Goal: Transaction & Acquisition: Purchase product/service

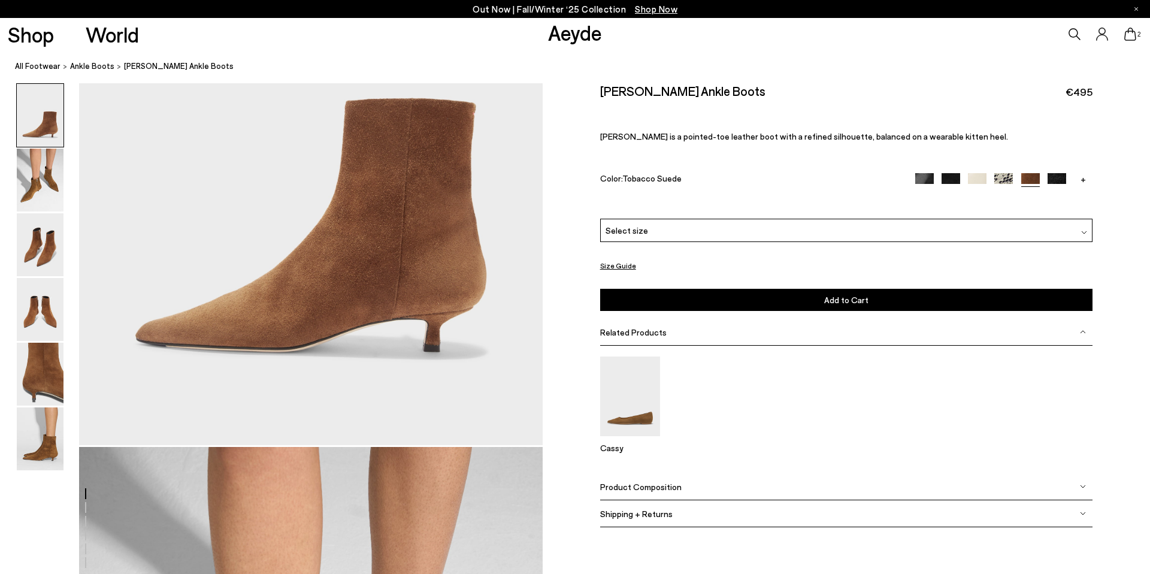
scroll to position [280, 0]
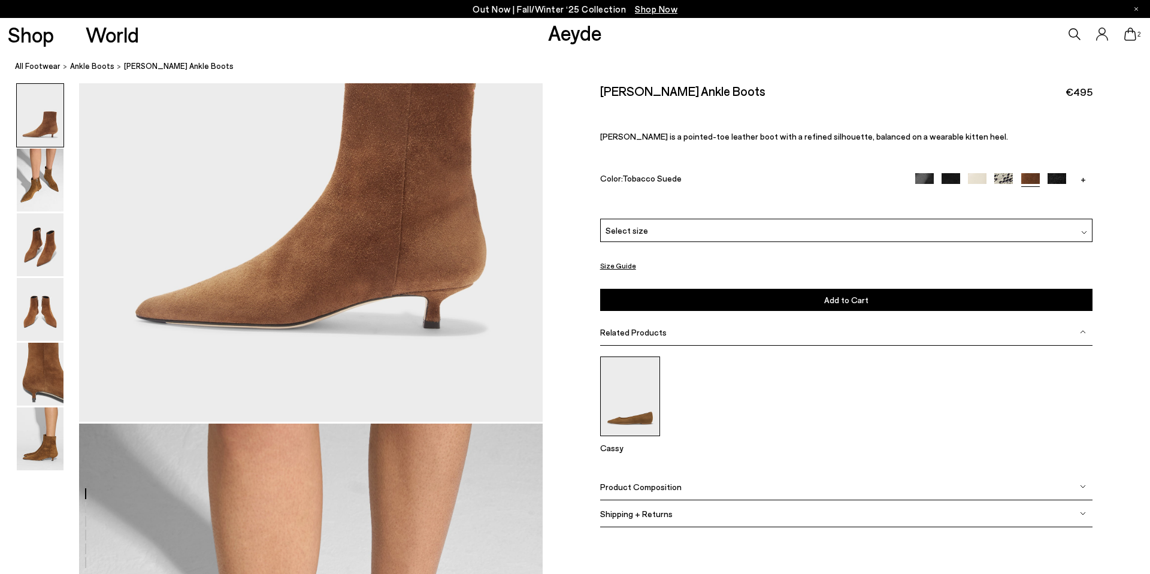
click at [646, 369] on img at bounding box center [630, 396] width 60 height 80
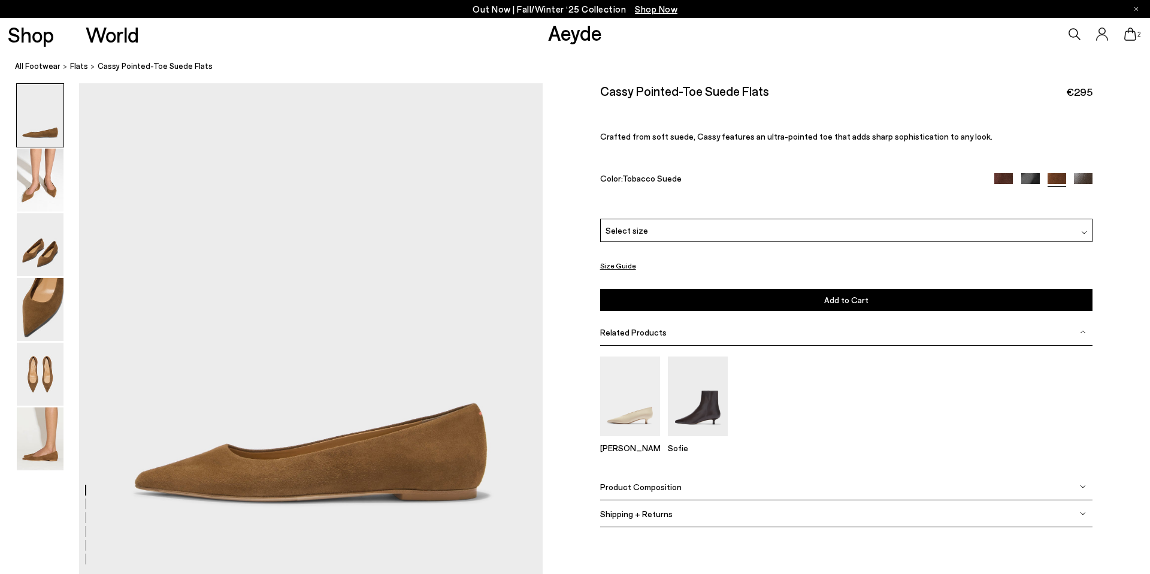
click at [646, 369] on img at bounding box center [630, 396] width 60 height 80
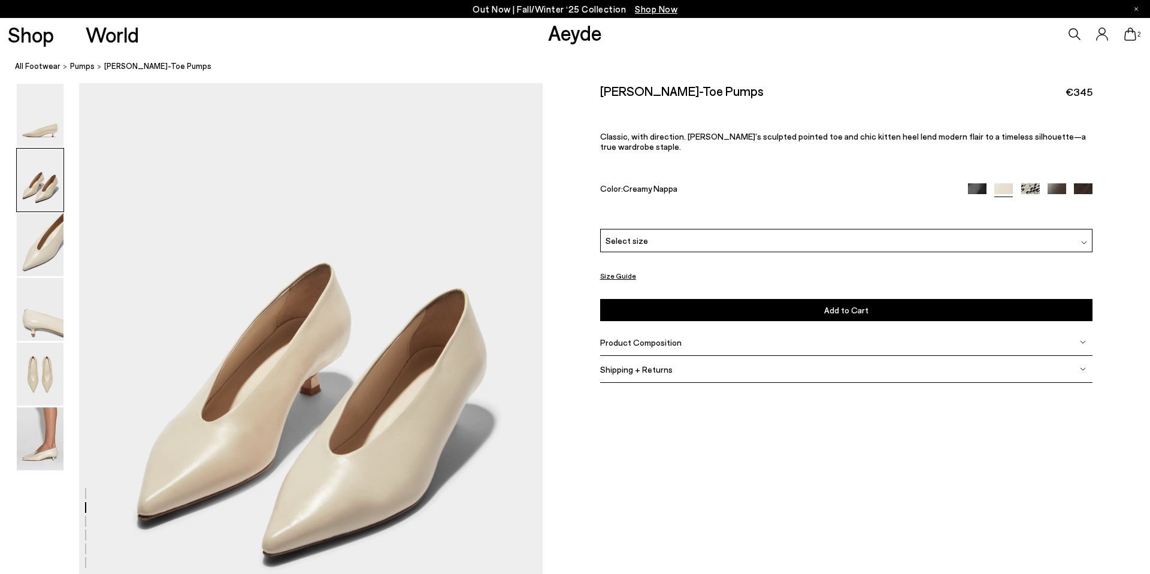
scroll to position [670, 0]
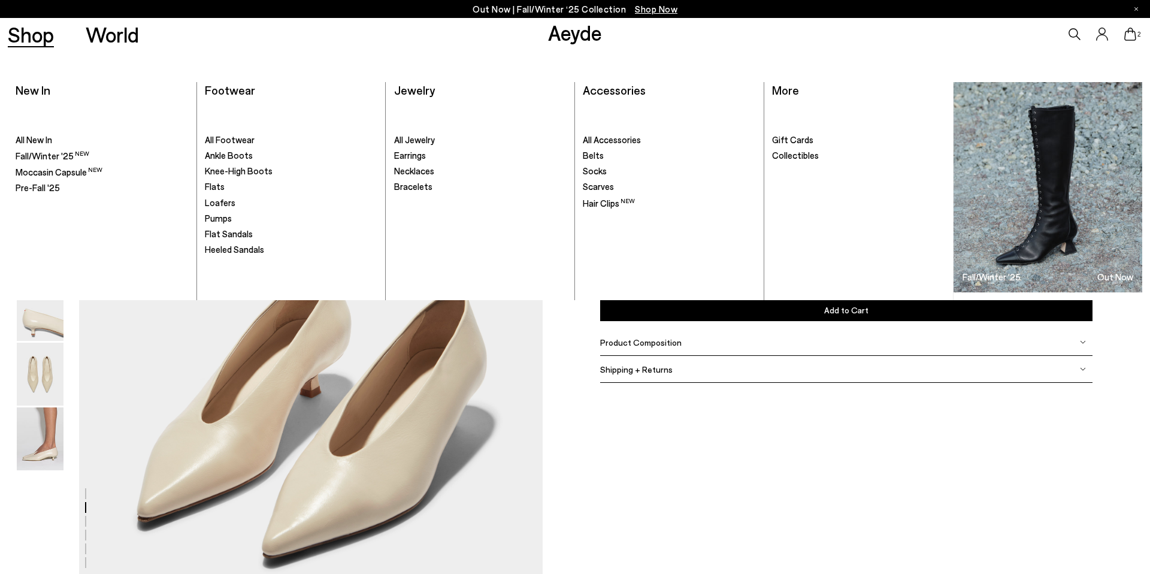
click at [47, 39] on link "Shop" at bounding box center [31, 34] width 46 height 21
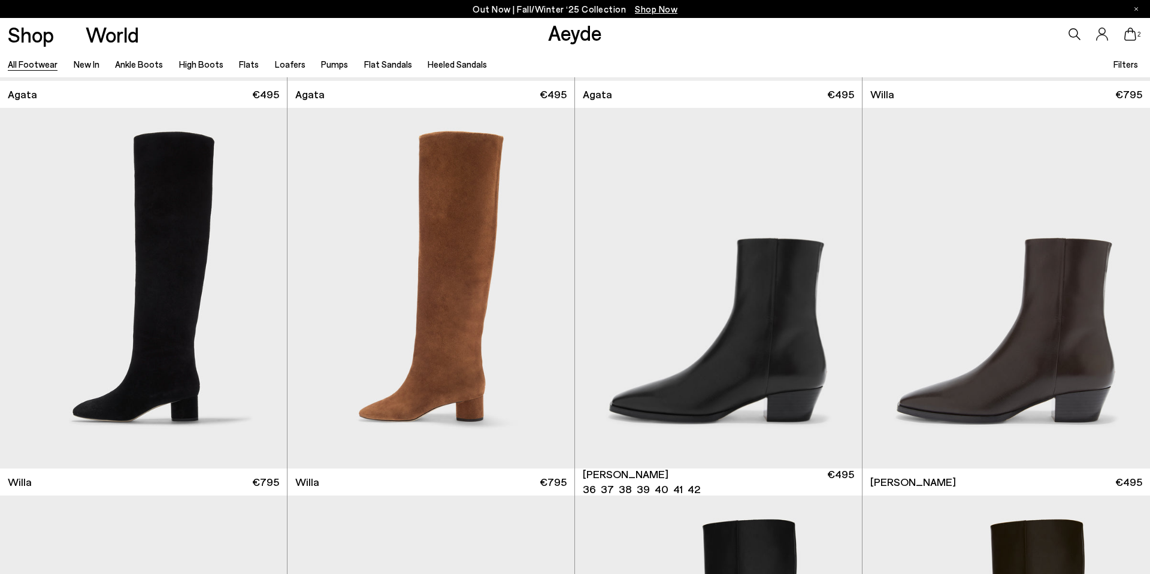
scroll to position [746, 0]
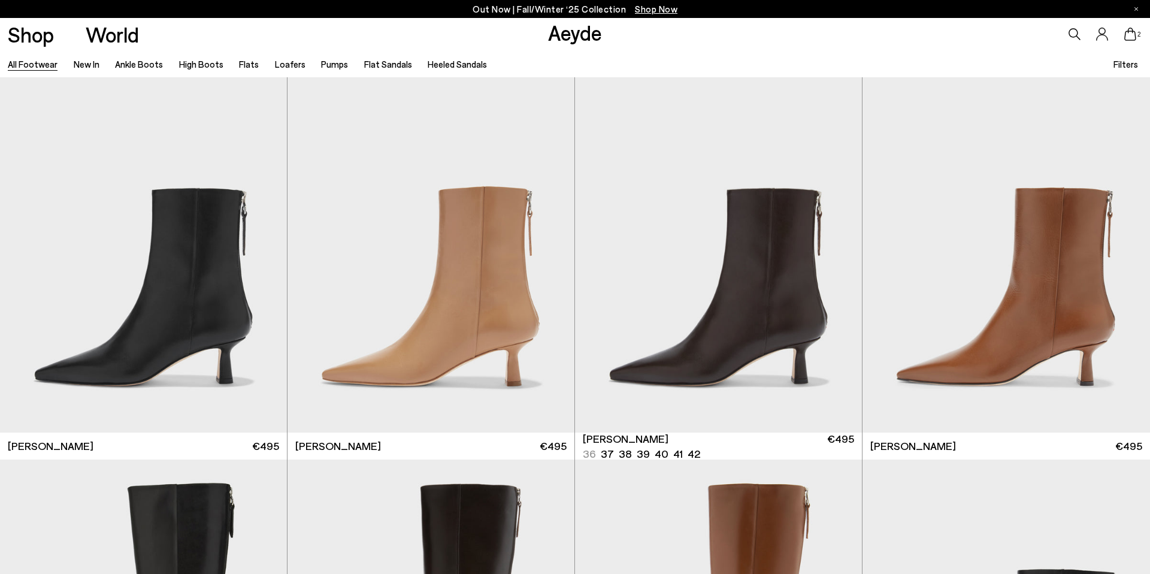
scroll to position [2720, 0]
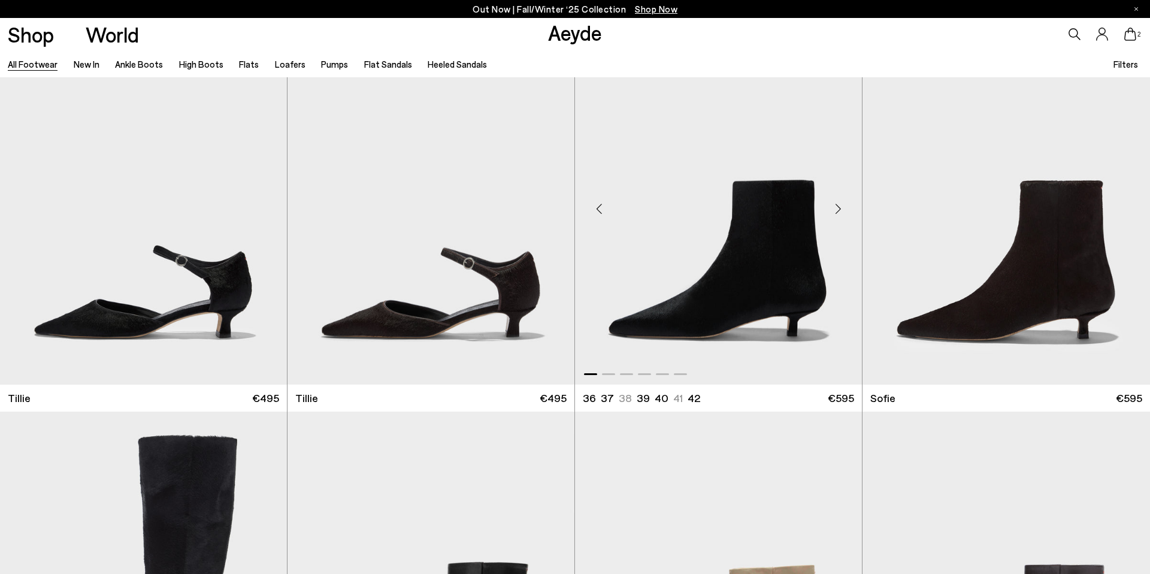
scroll to position [4329, 0]
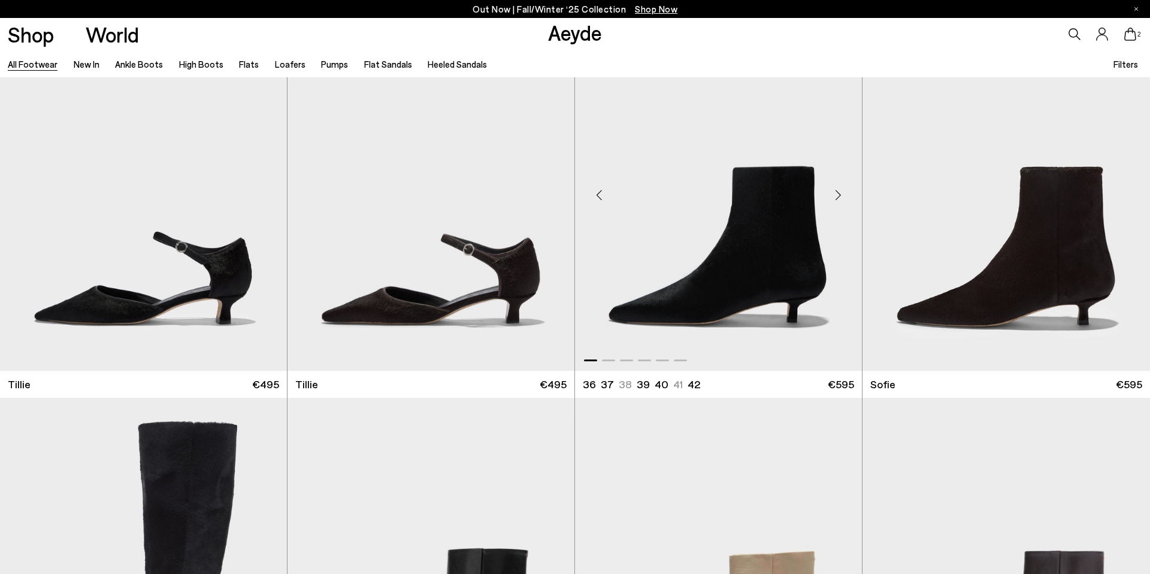
click at [741, 286] on img "1 / 6" at bounding box center [718, 190] width 287 height 361
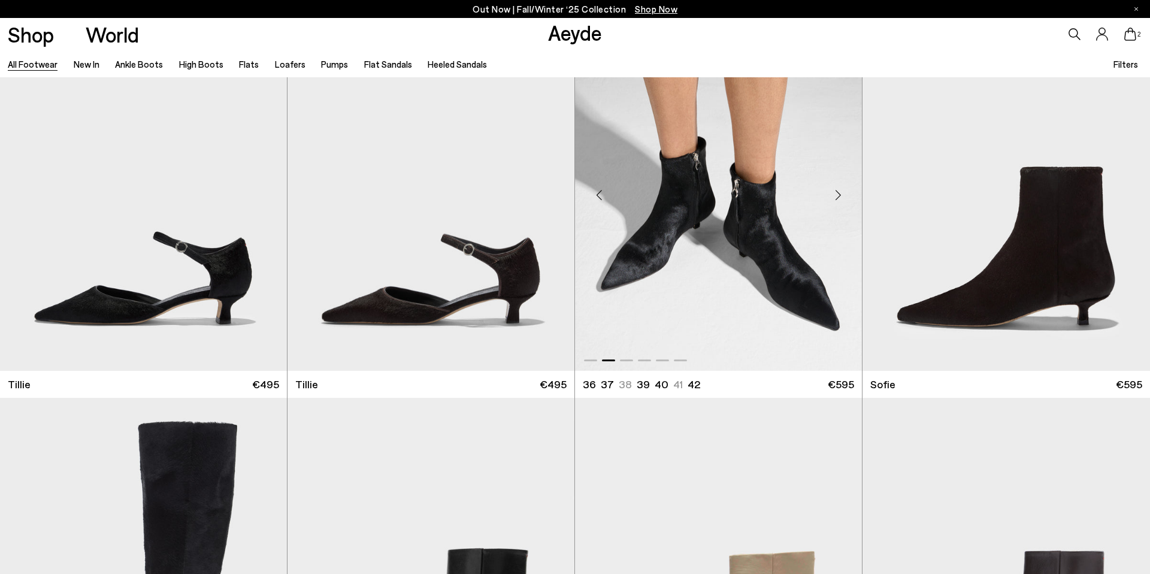
click at [700, 261] on img "2 / 6" at bounding box center [718, 190] width 287 height 361
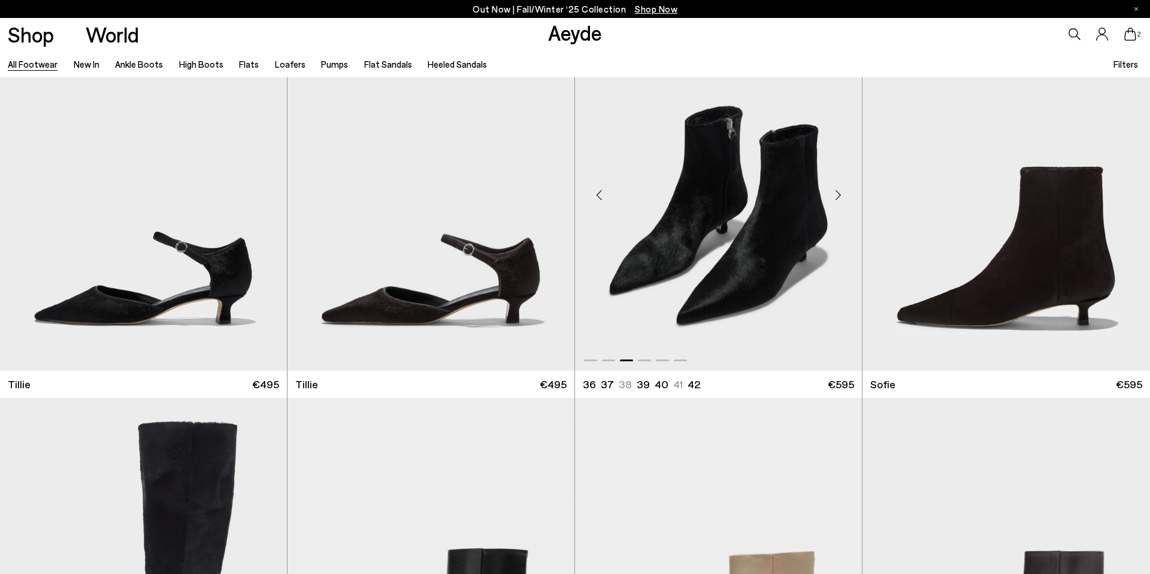
click at [711, 271] on img "3 / 6" at bounding box center [718, 190] width 287 height 361
click at [1132, 36] on icon at bounding box center [1130, 34] width 12 height 13
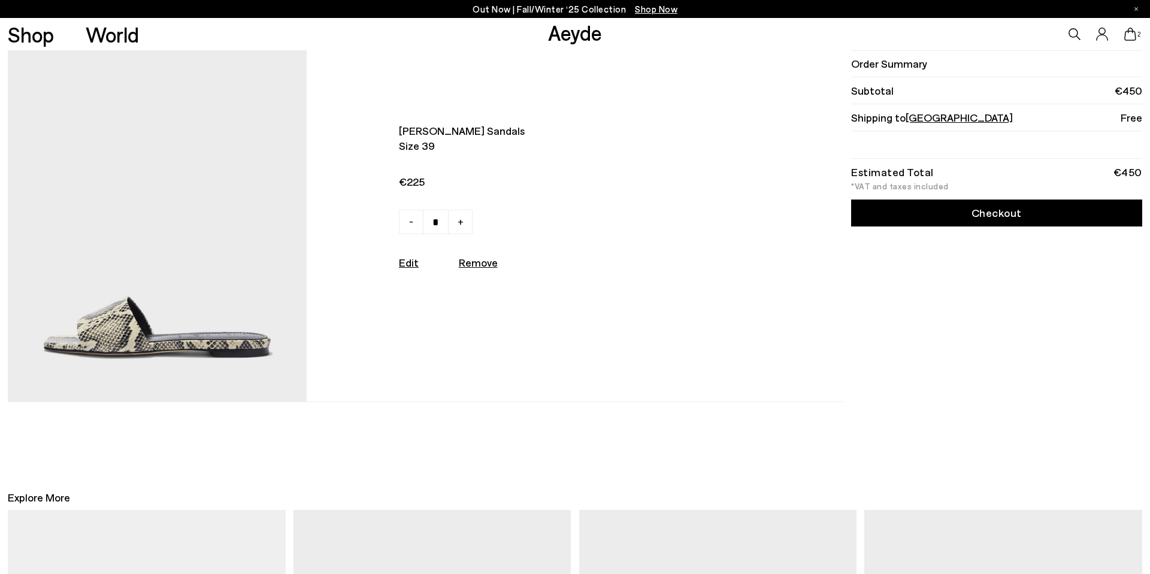
scroll to position [405, 0]
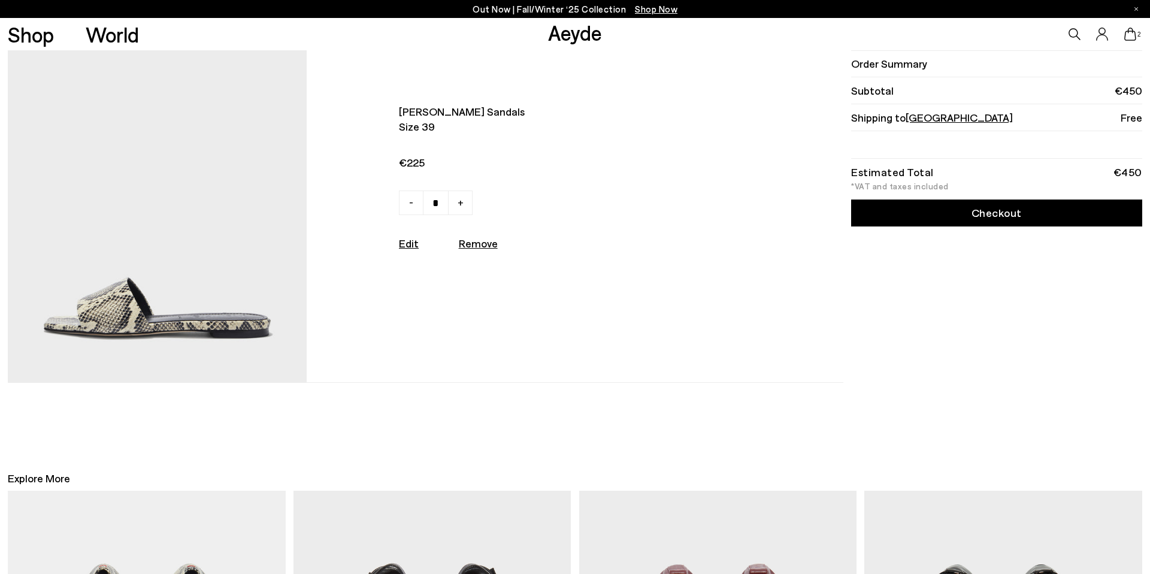
click at [489, 251] on div "[PERSON_NAME] sandals Size 39 €225 - + No More Available Edit Remove" at bounding box center [515, 198] width 417 height 188
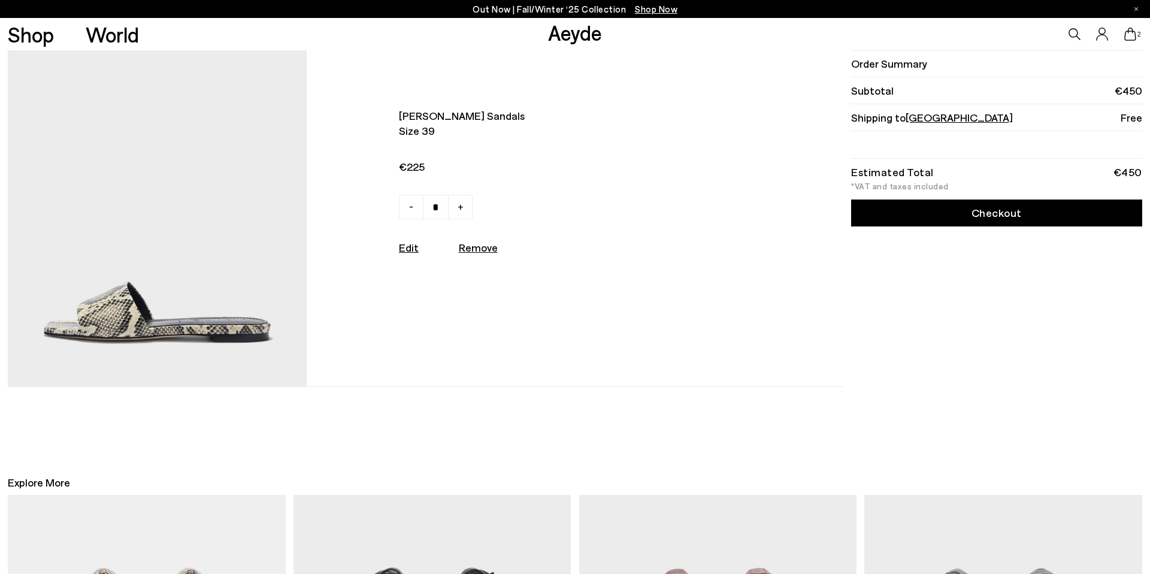
click at [488, 249] on u "Remove" at bounding box center [478, 247] width 39 height 13
type input "*"
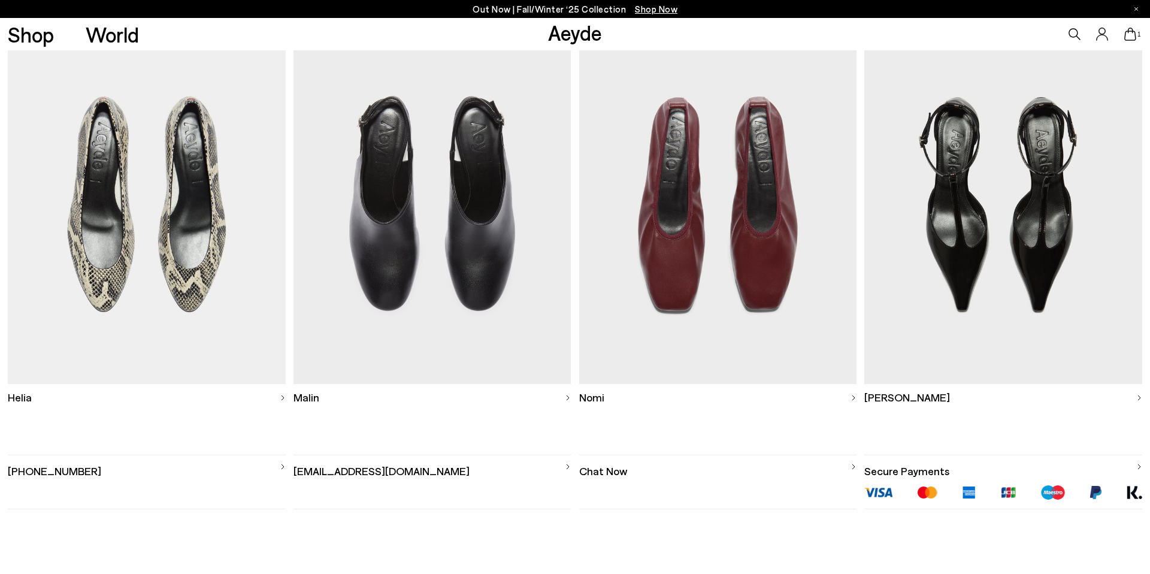
scroll to position [497, 0]
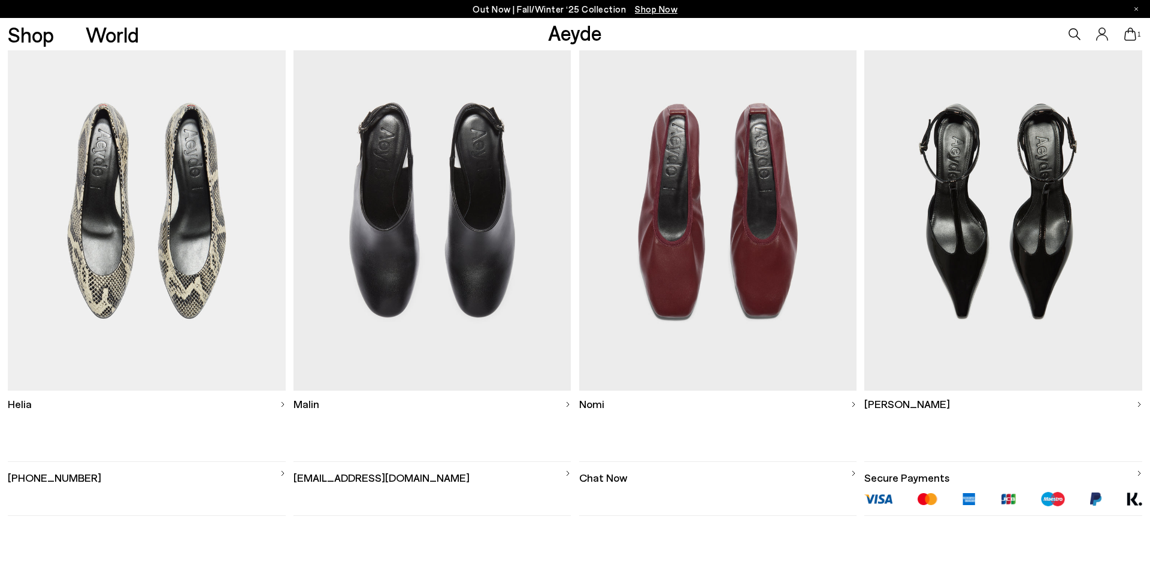
click at [437, 237] on img at bounding box center [431, 210] width 277 height 361
click at [738, 232] on img at bounding box center [717, 210] width 277 height 361
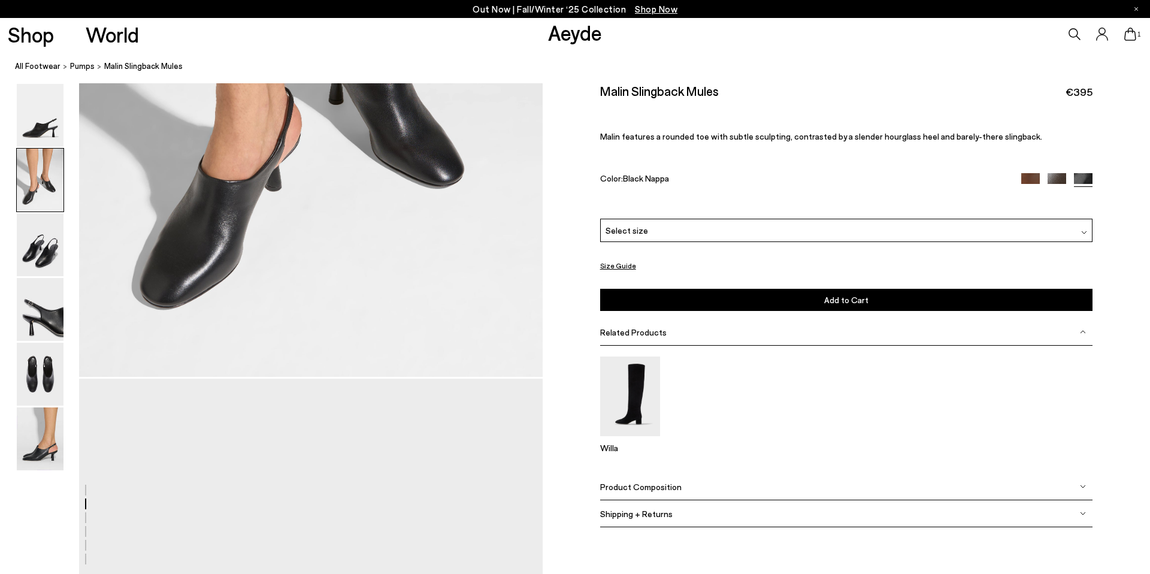
scroll to position [816, 0]
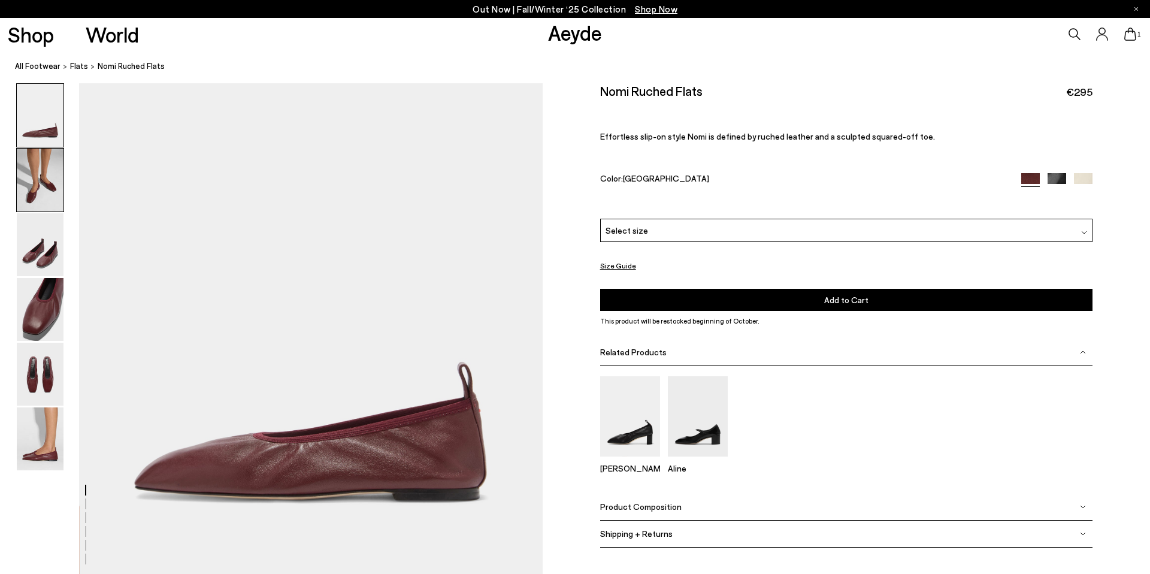
click at [25, 200] on img at bounding box center [40, 180] width 47 height 63
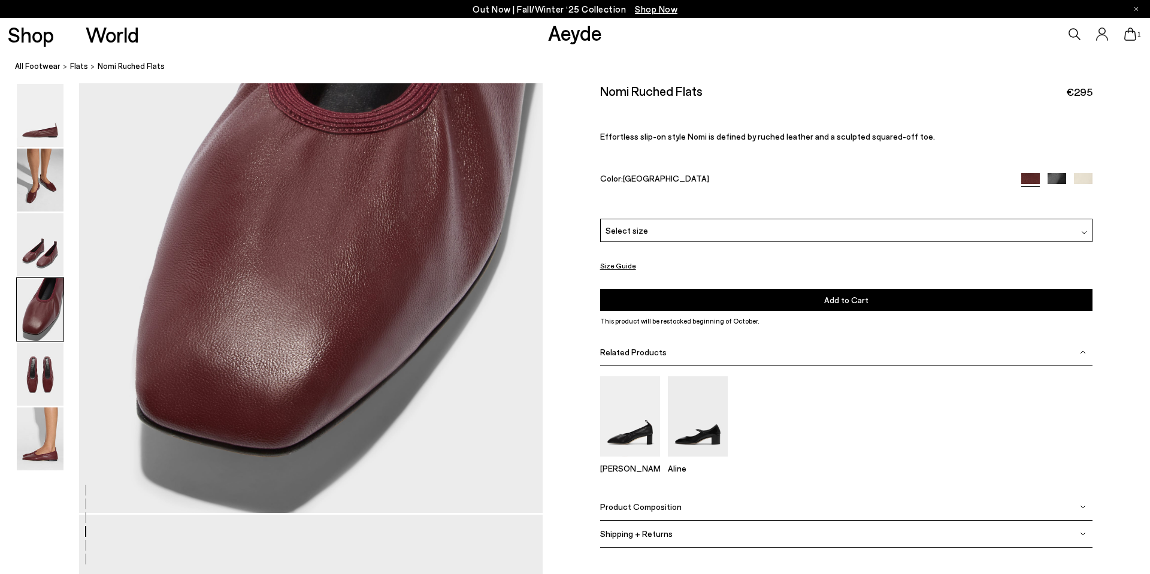
scroll to position [1922, 0]
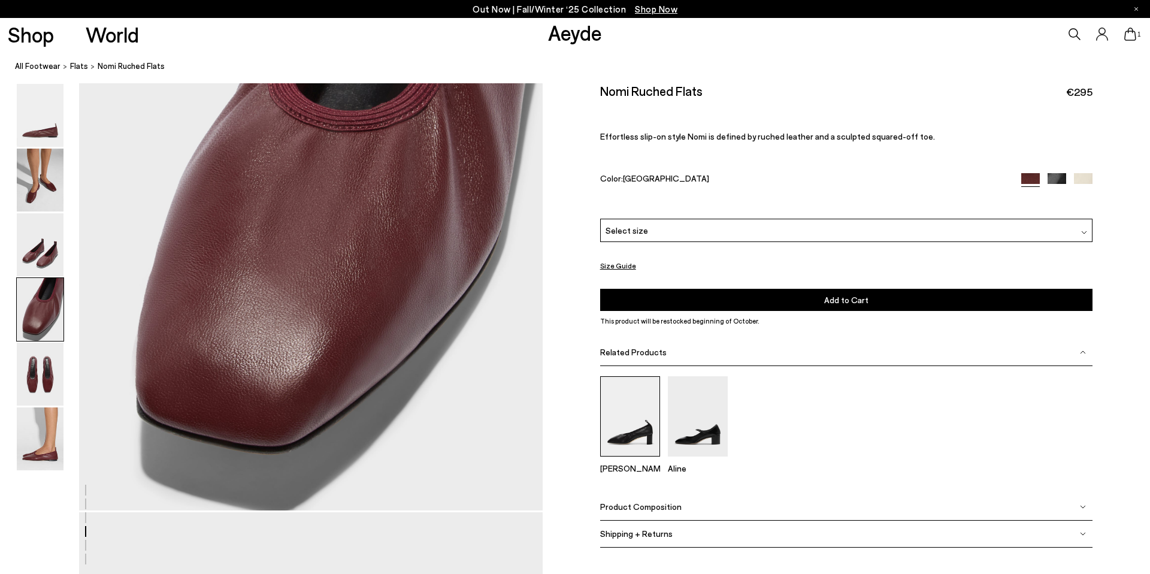
click at [642, 432] on img at bounding box center [630, 416] width 60 height 80
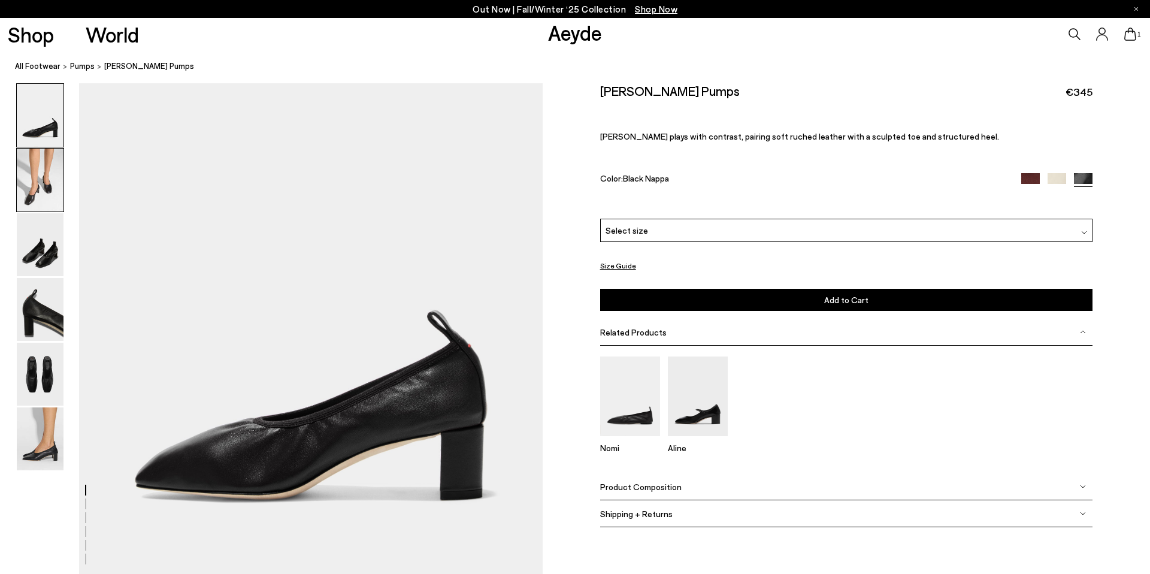
click at [33, 165] on img at bounding box center [40, 180] width 47 height 63
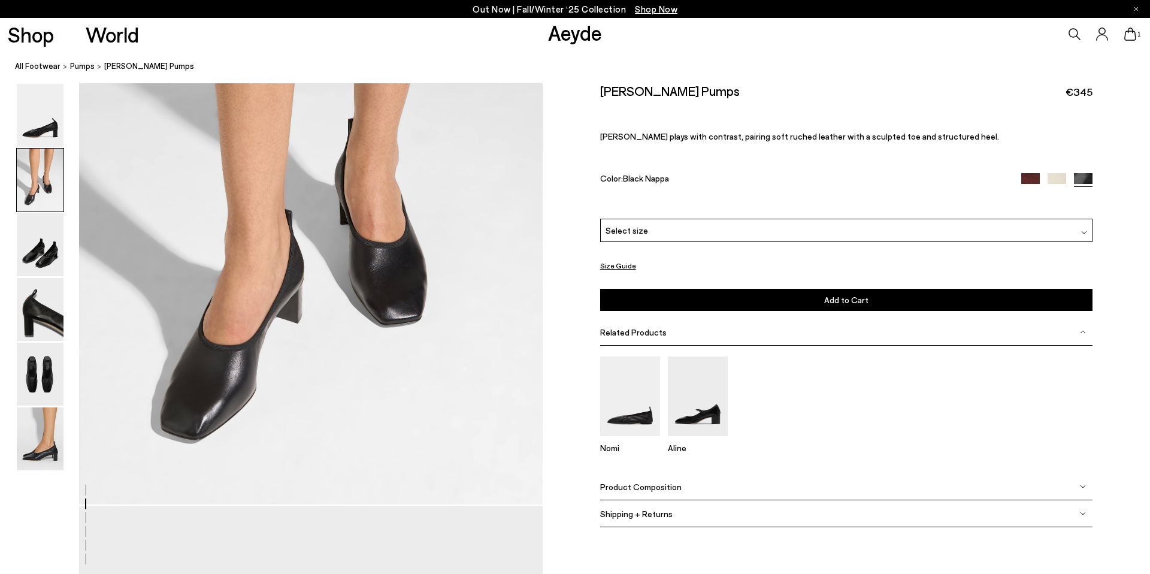
scroll to position [753, 0]
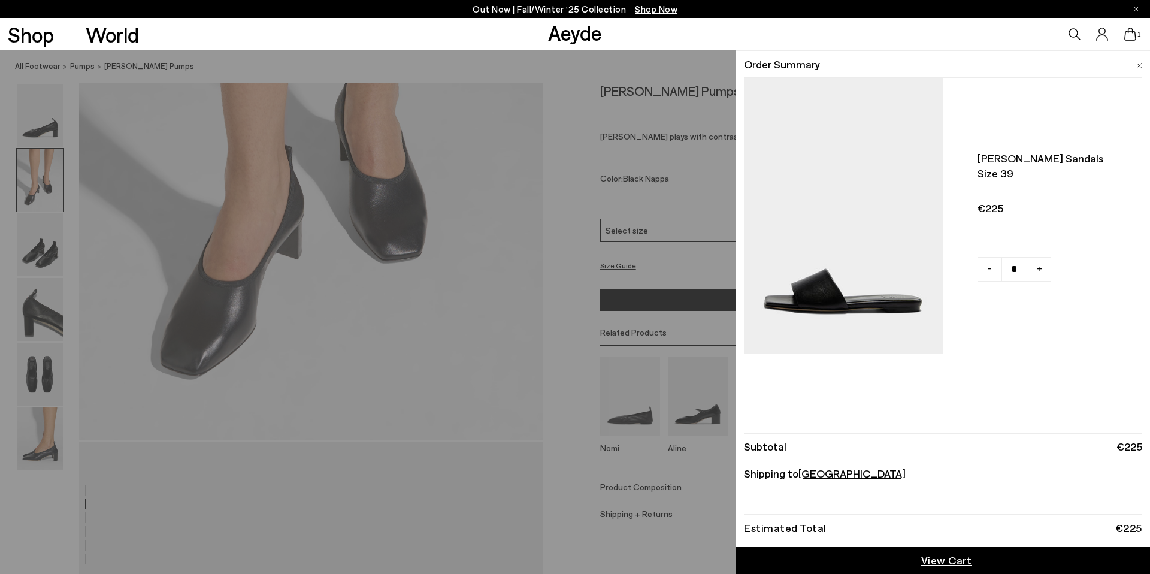
click at [923, 213] on img at bounding box center [843, 216] width 199 height 276
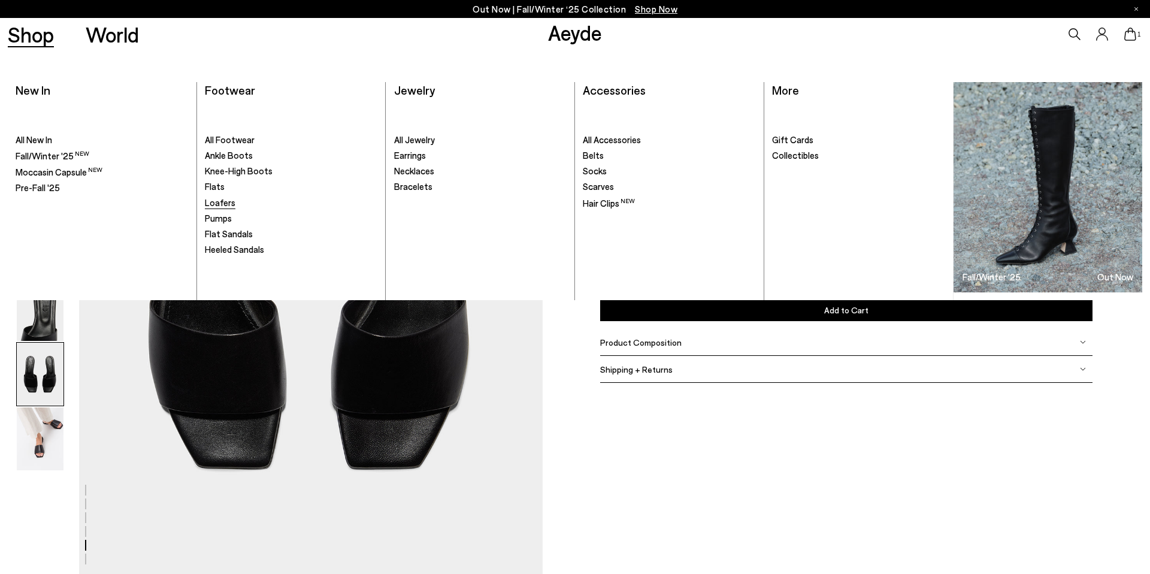
scroll to position [2453, 0]
click at [229, 203] on span "Loafers" at bounding box center [220, 202] width 31 height 11
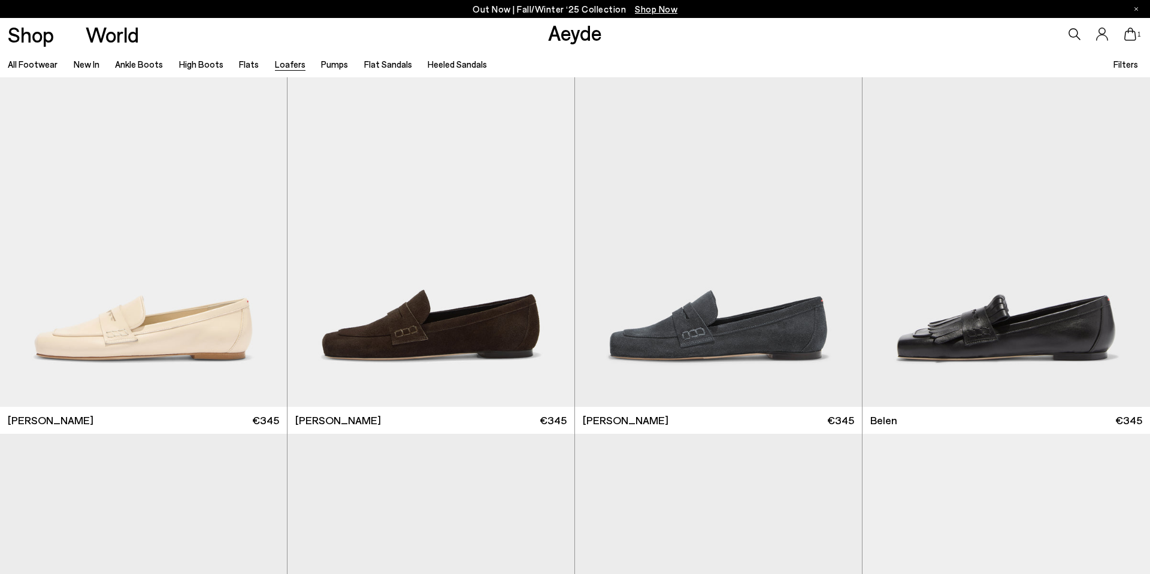
scroll to position [431, 0]
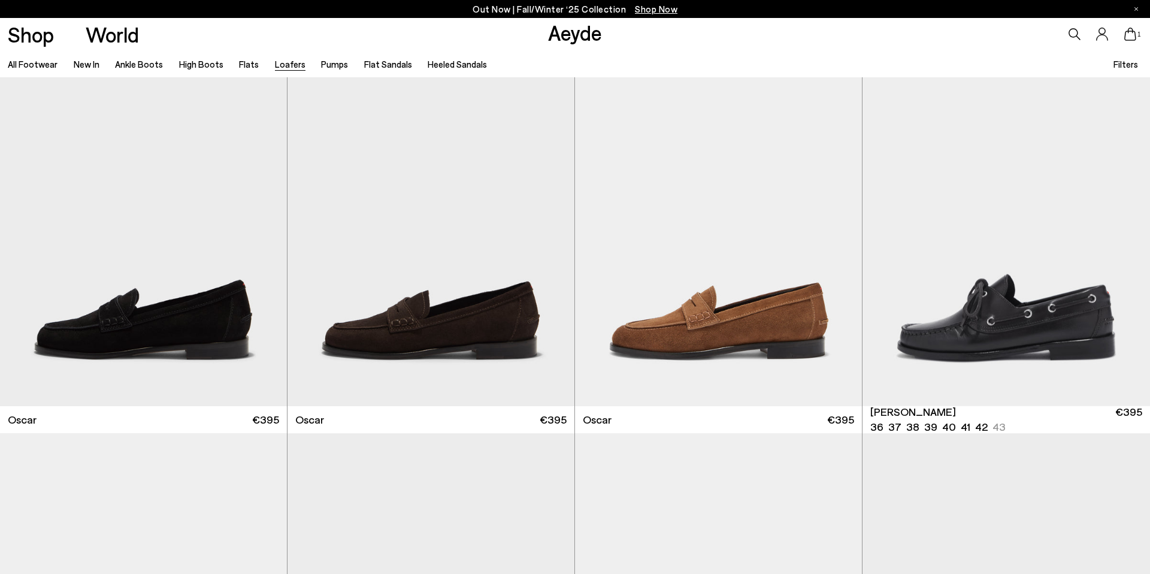
scroll to position [1562, 0]
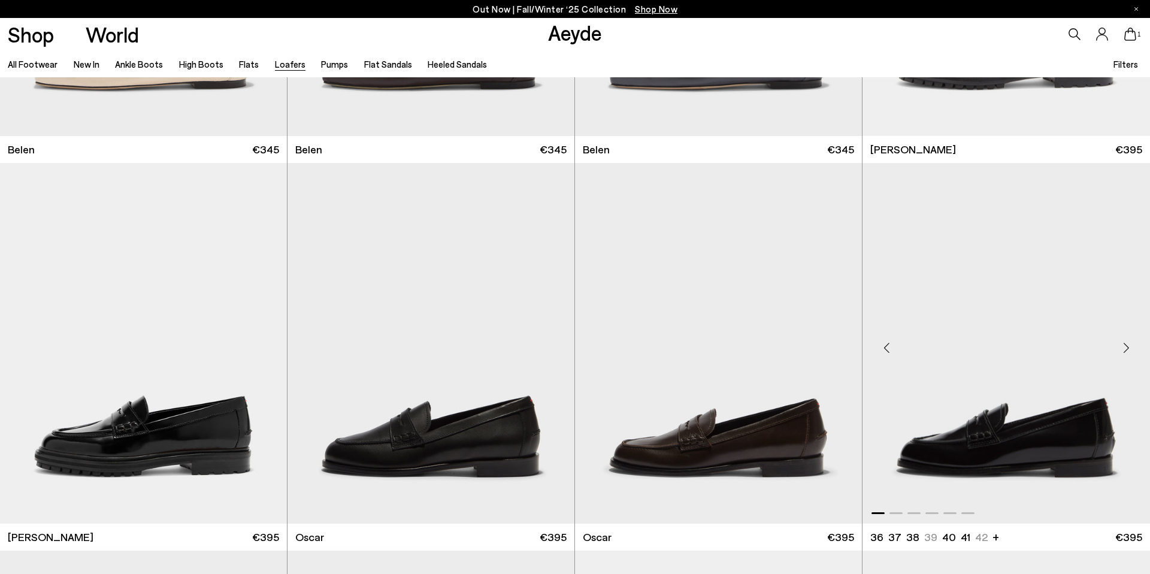
click at [1022, 416] on img "1 / 6" at bounding box center [1005, 343] width 287 height 361
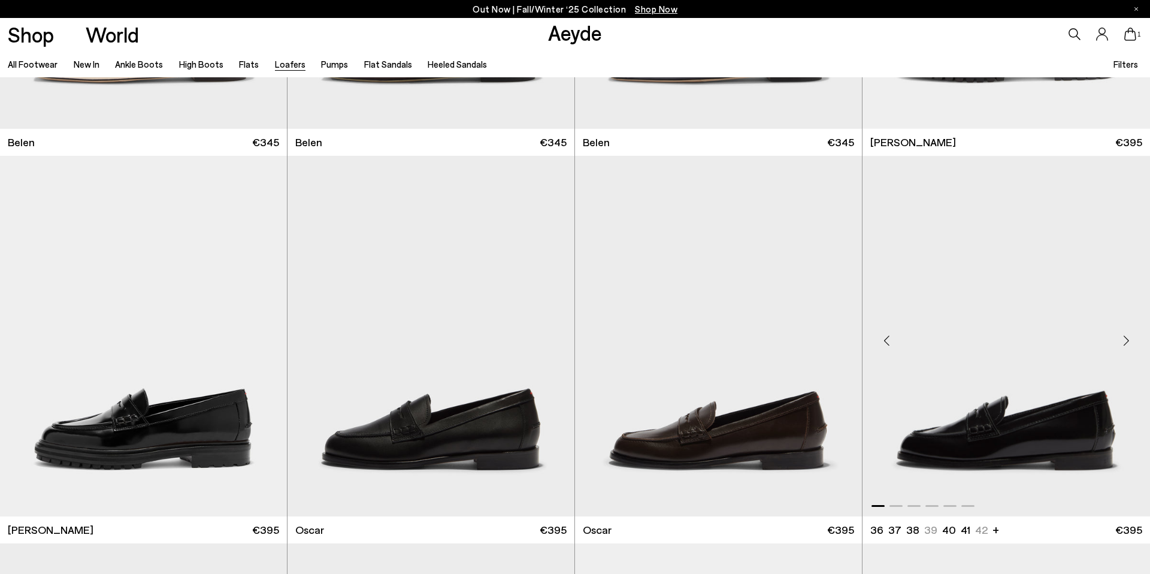
scroll to position [1080, 0]
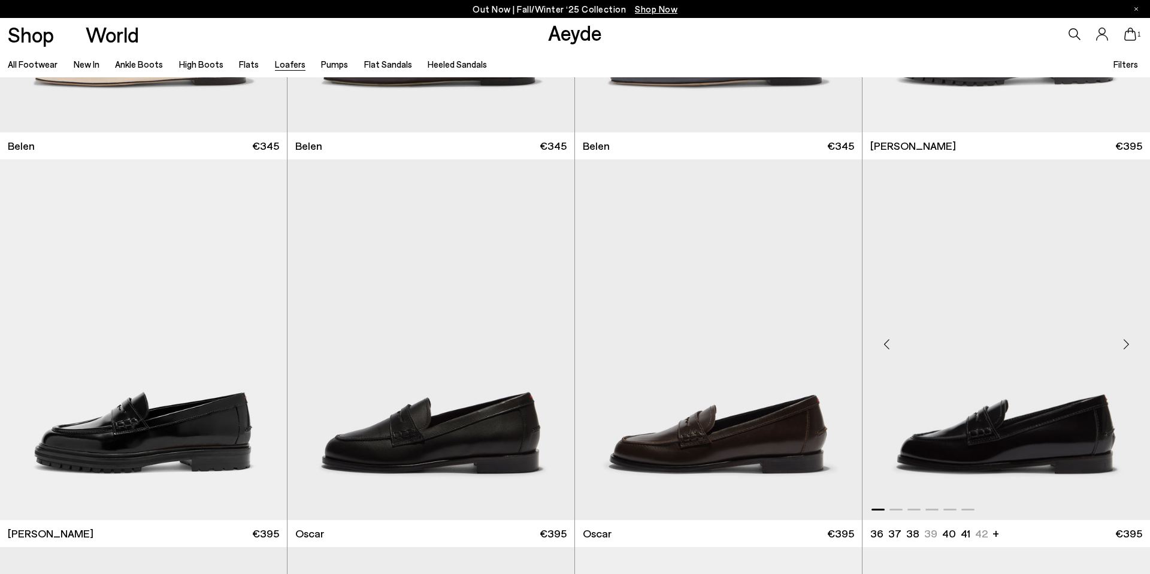
click at [1012, 443] on img "1 / 6" at bounding box center [1005, 339] width 287 height 361
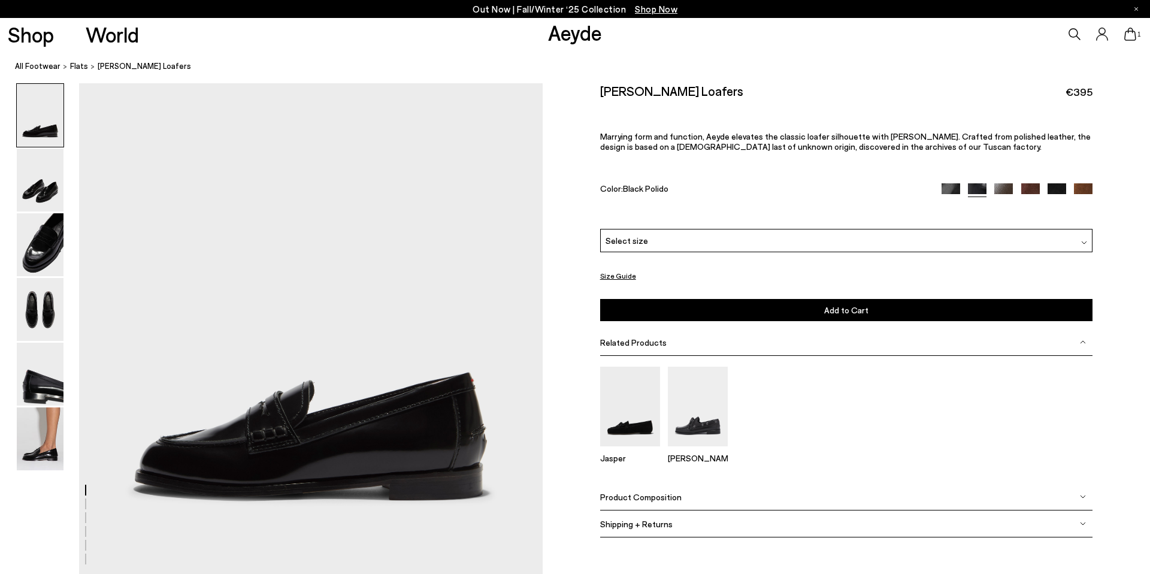
scroll to position [1, 0]
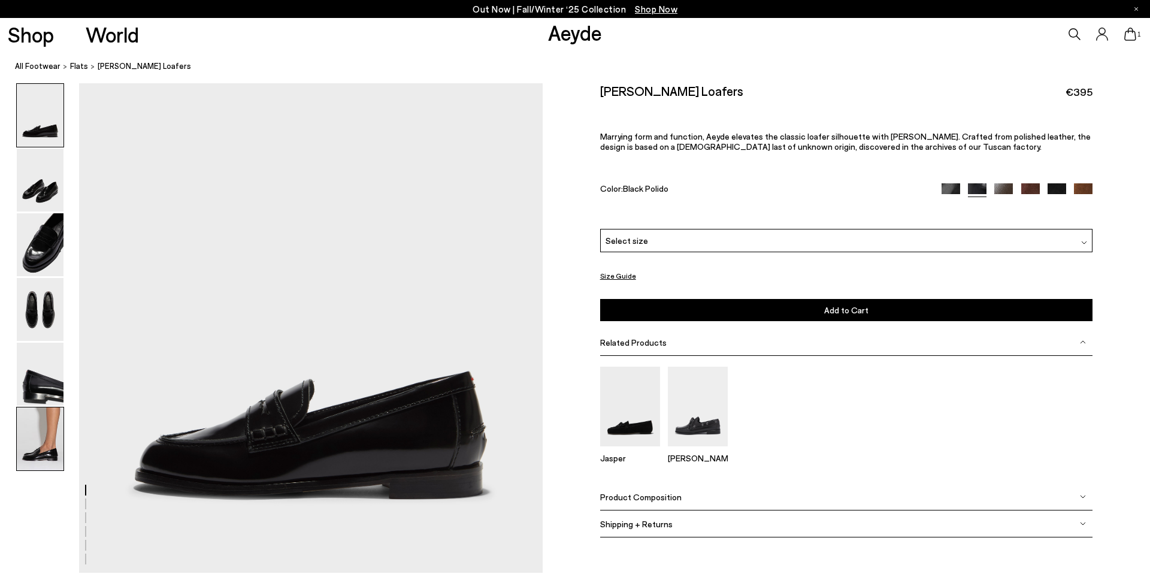
click at [41, 447] on img at bounding box center [40, 438] width 47 height 63
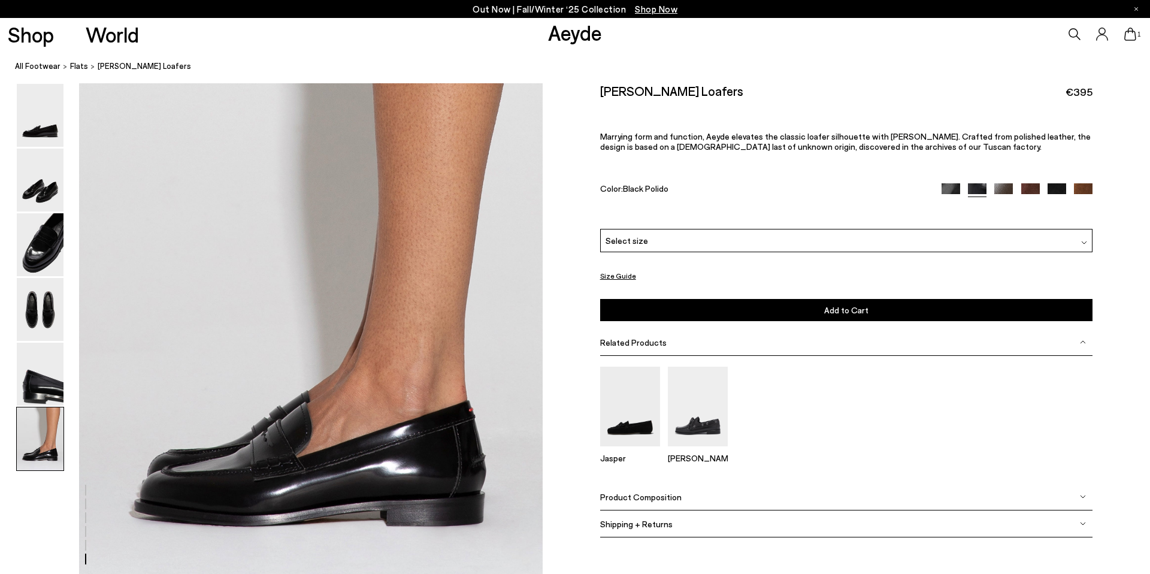
scroll to position [3054, 0]
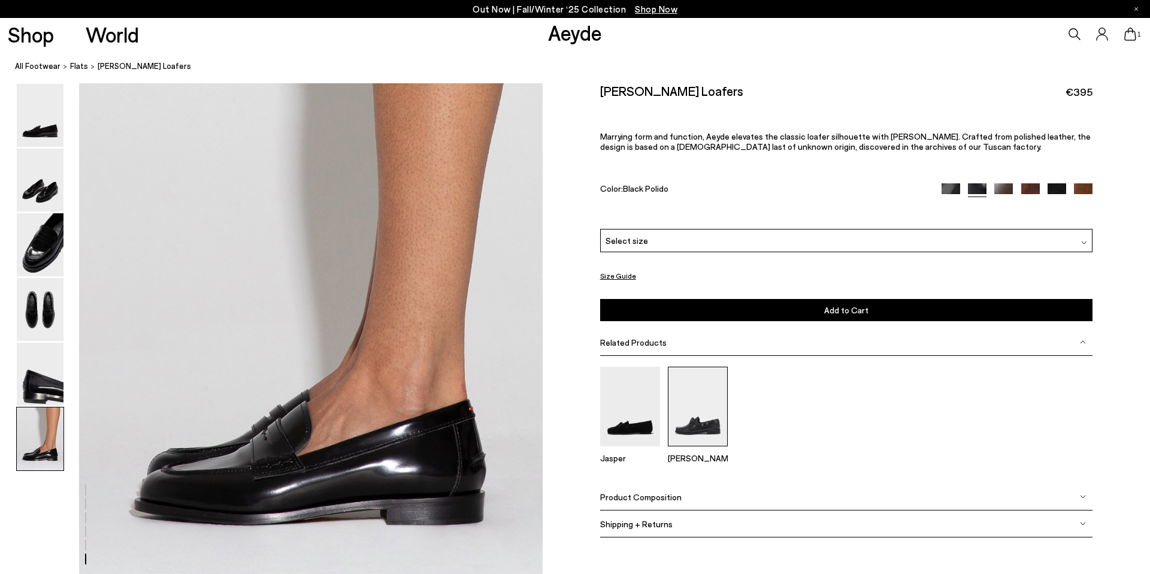
click at [670, 417] on img at bounding box center [698, 407] width 60 height 80
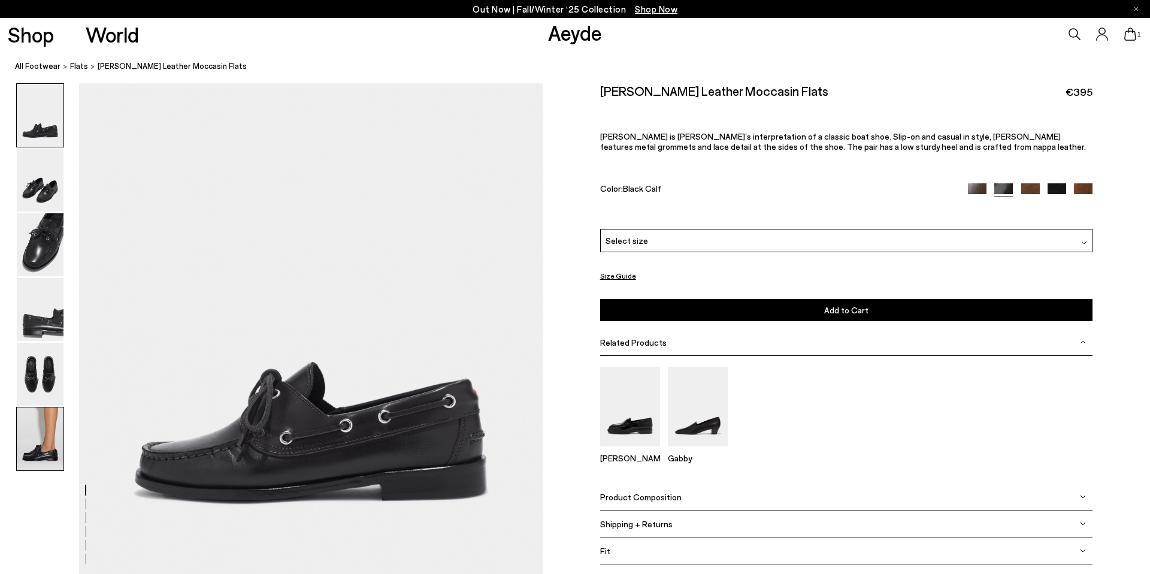
click at [55, 443] on img at bounding box center [40, 438] width 47 height 63
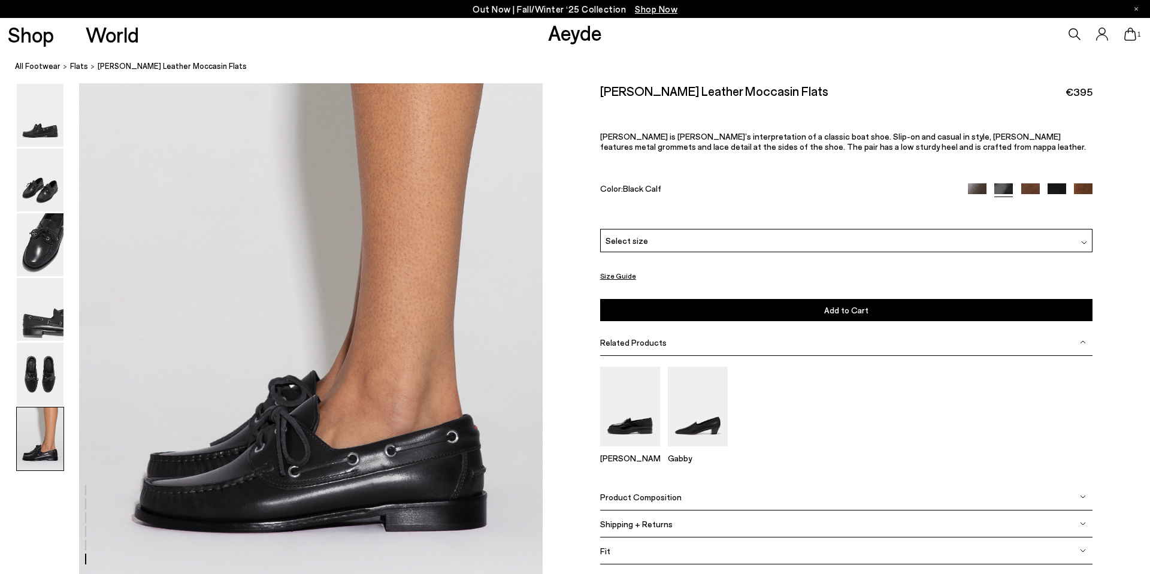
scroll to position [3054, 0]
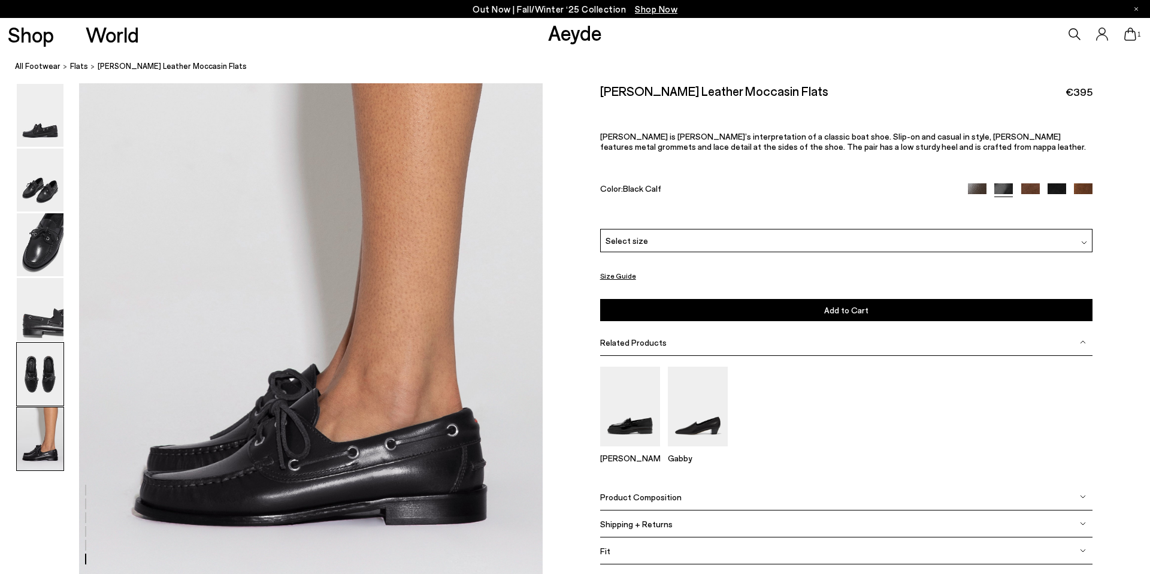
click at [23, 352] on img at bounding box center [40, 374] width 47 height 63
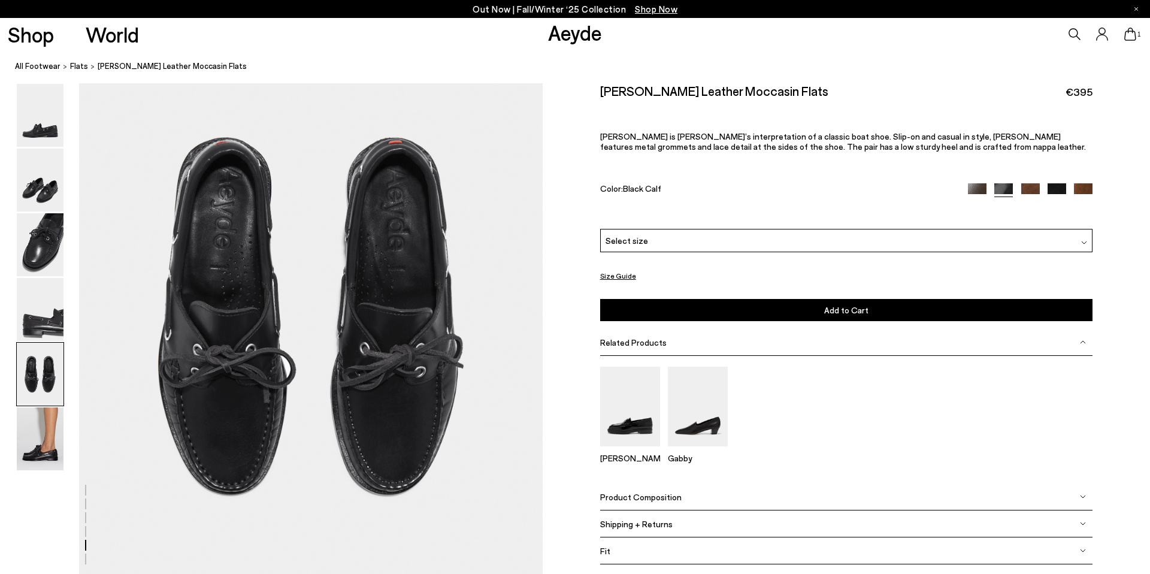
scroll to position [2427, 0]
click at [984, 187] on img at bounding box center [977, 192] width 19 height 19
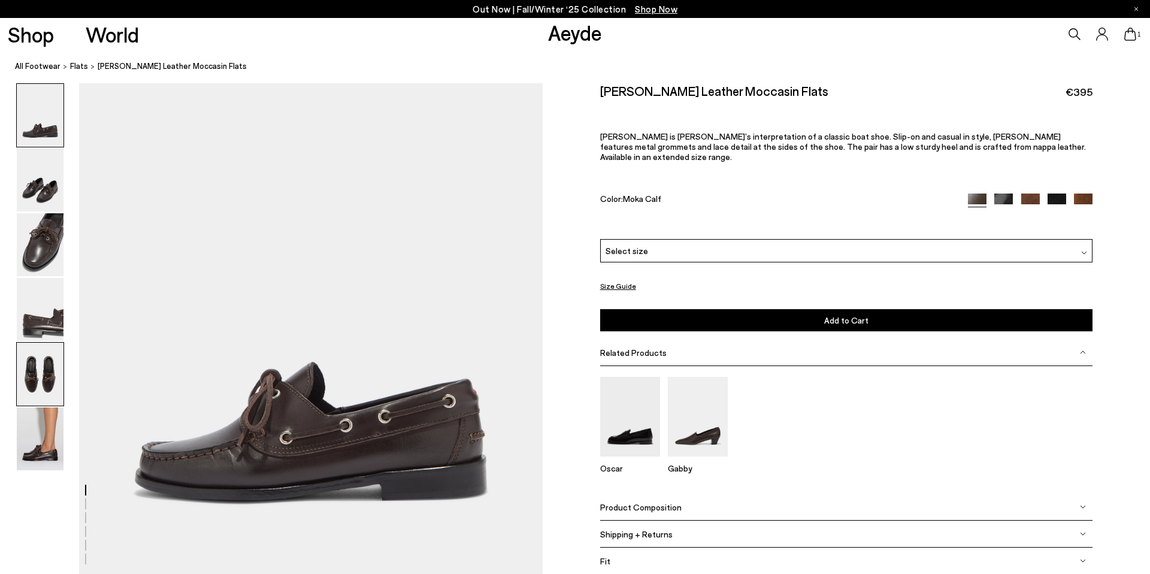
click at [50, 364] on img at bounding box center [40, 374] width 47 height 63
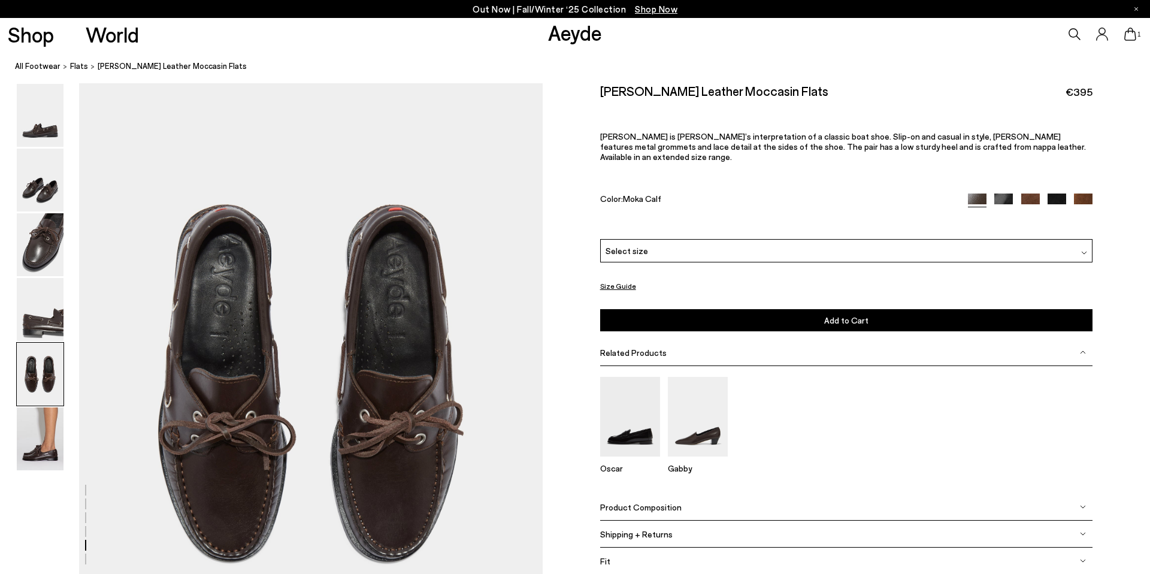
scroll to position [2361, 0]
click at [62, 202] on img at bounding box center [40, 180] width 47 height 63
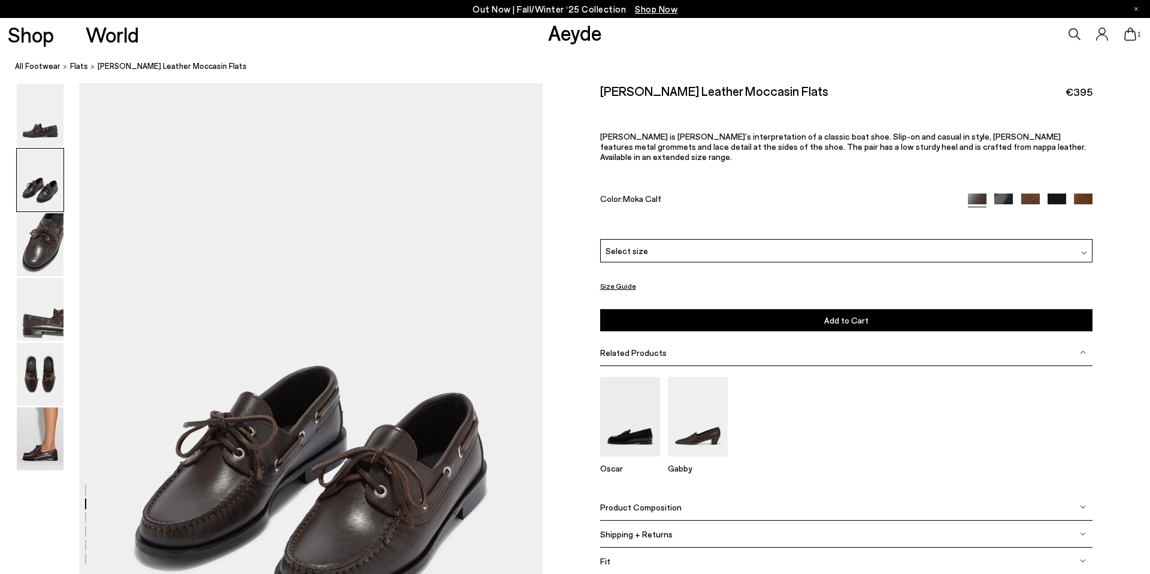
scroll to position [493, 0]
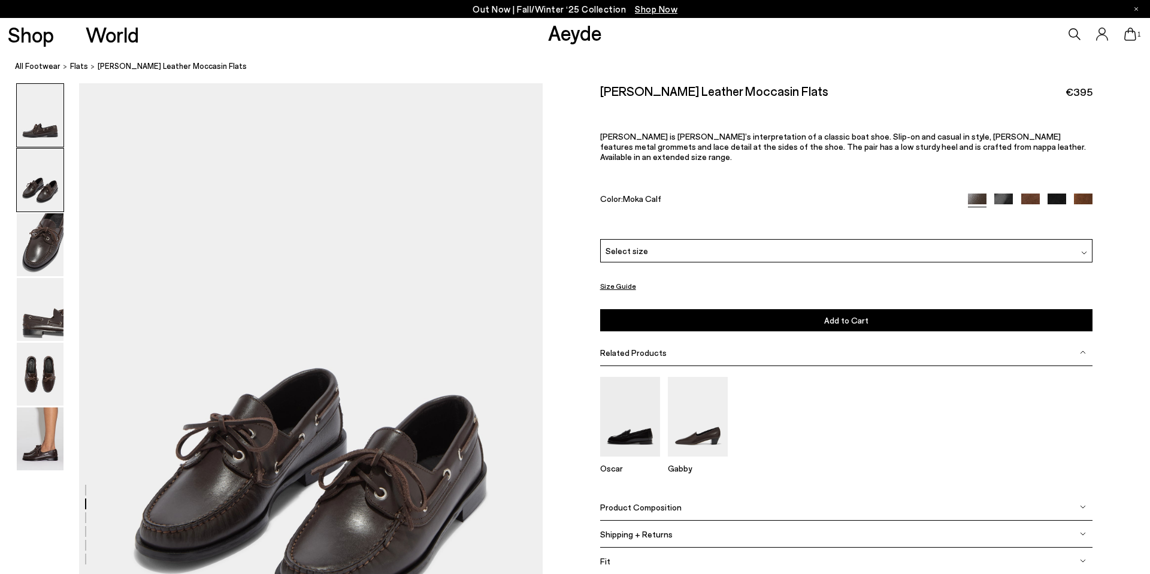
click at [34, 137] on img at bounding box center [40, 115] width 47 height 63
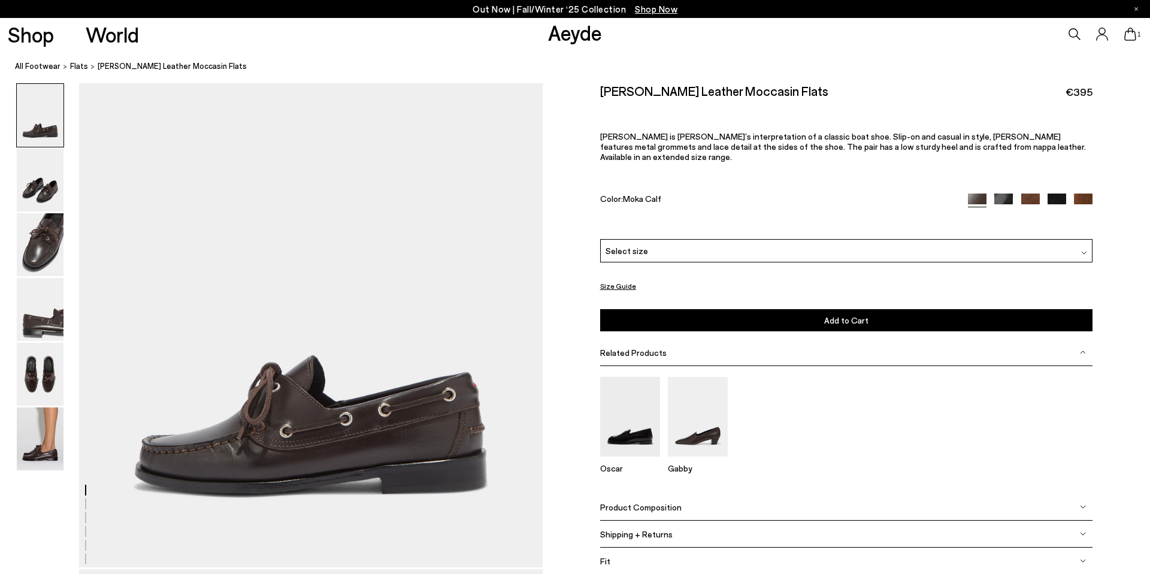
scroll to position [0, 0]
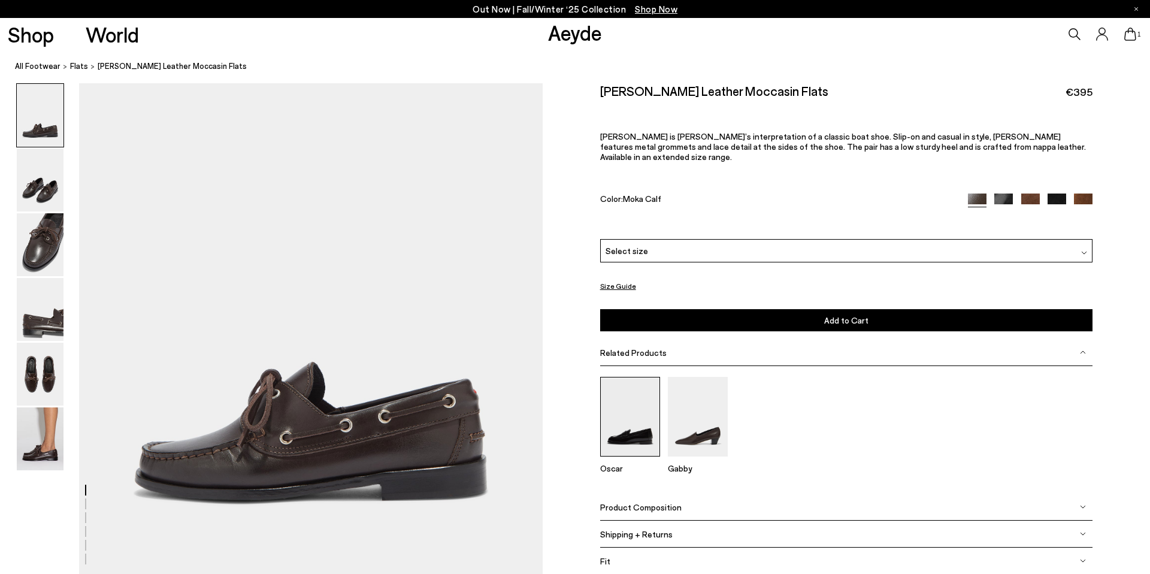
click at [616, 423] on img at bounding box center [630, 417] width 60 height 80
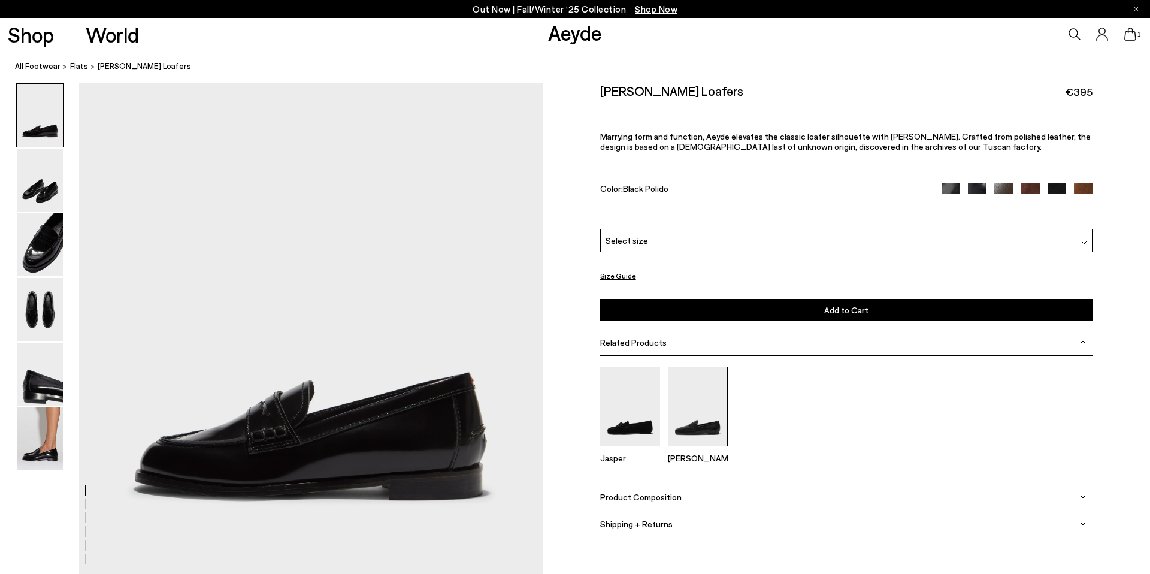
click at [707, 402] on img at bounding box center [698, 407] width 60 height 80
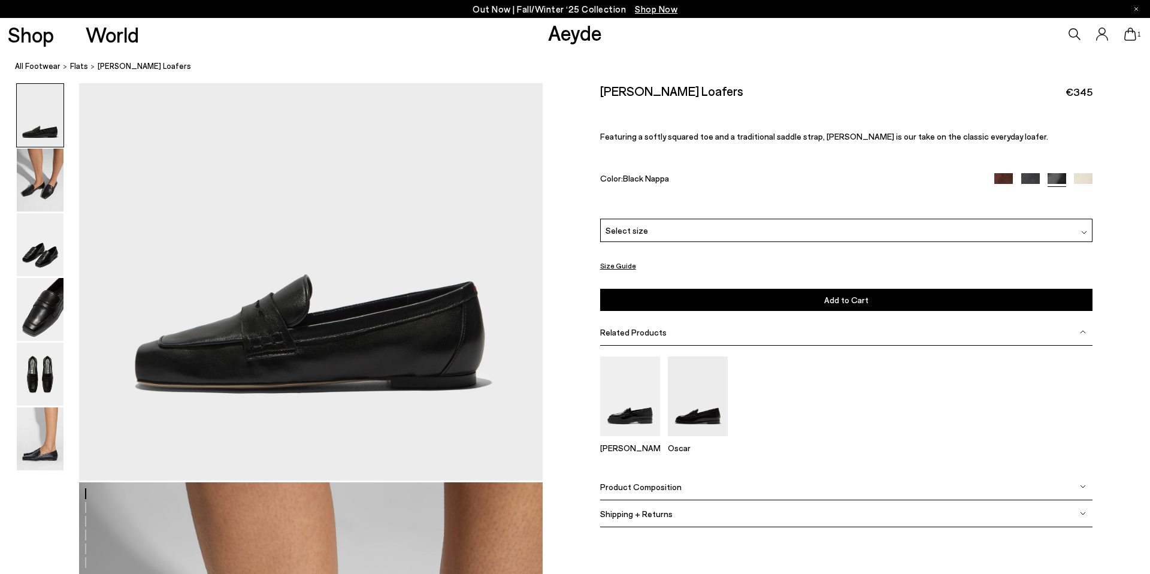
scroll to position [227, 0]
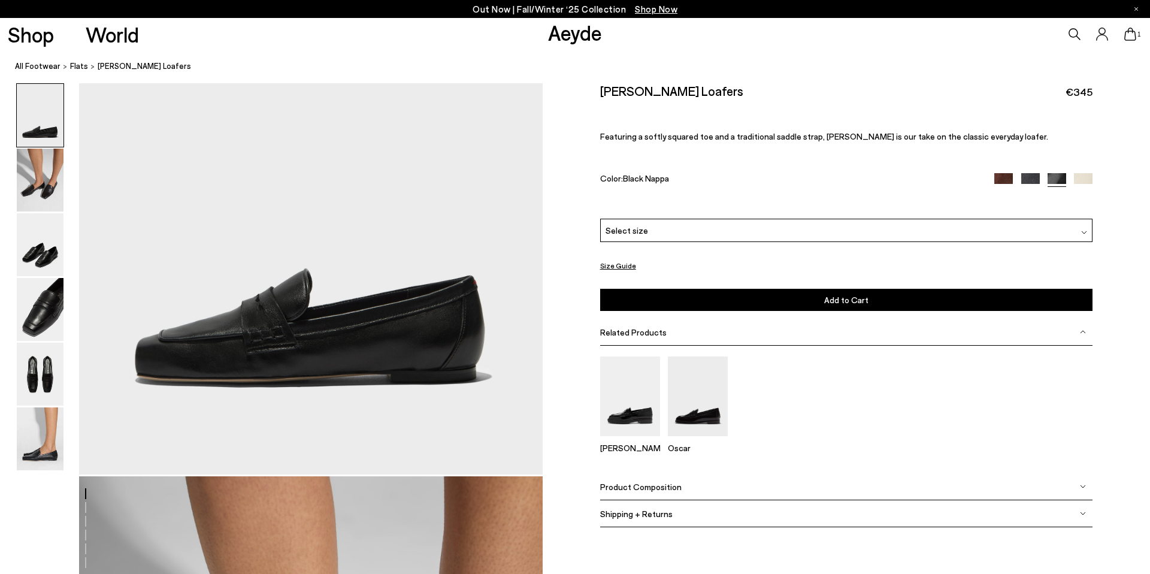
click at [1130, 34] on icon at bounding box center [1130, 34] width 12 height 13
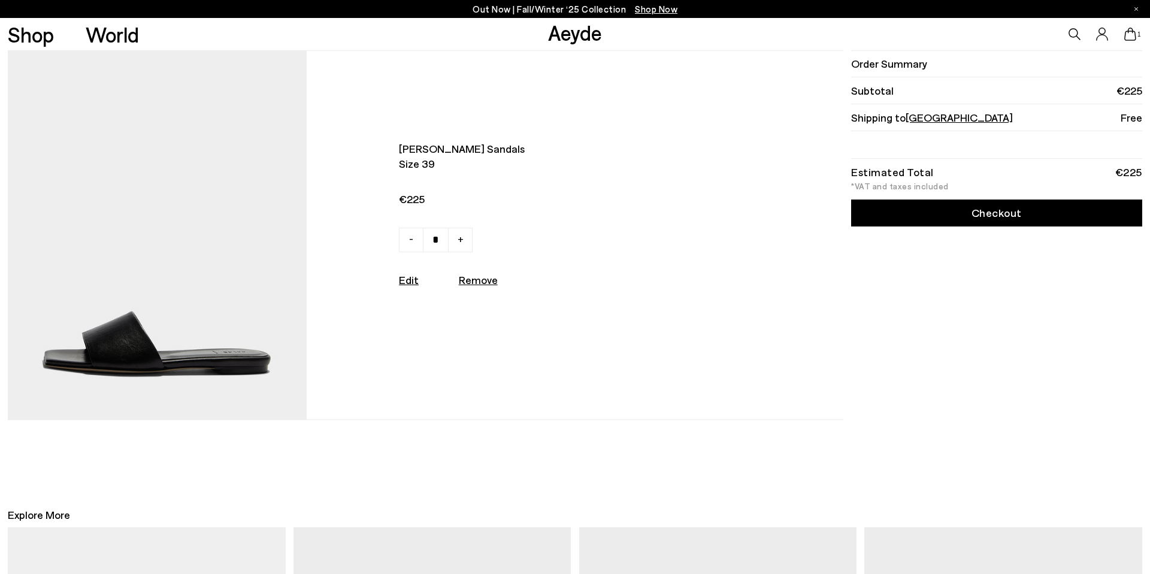
click at [1024, 217] on link "Checkout" at bounding box center [996, 212] width 291 height 27
